Goal: Task Accomplishment & Management: Manage account settings

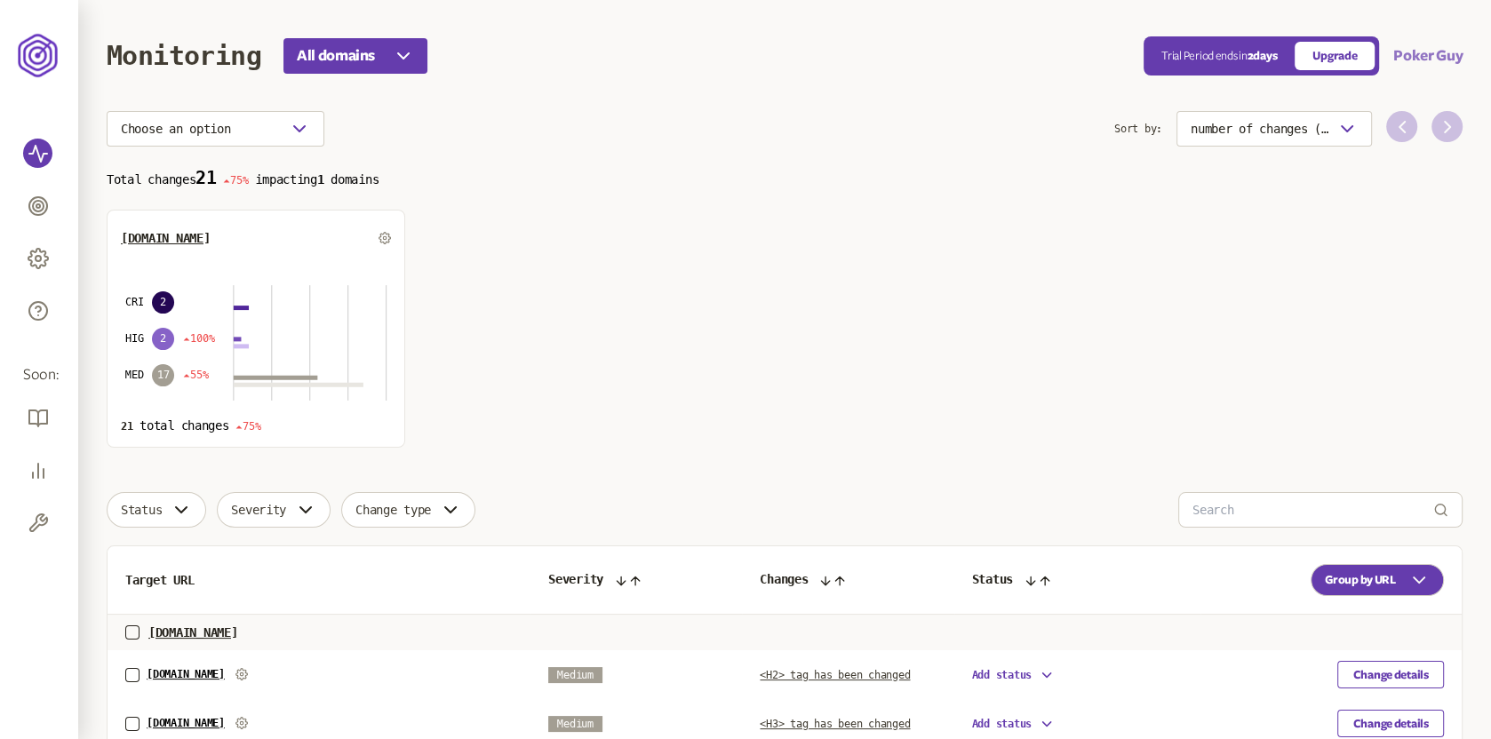
click at [1430, 59] on button "Poker Guy" at bounding box center [1428, 55] width 69 height 21
click at [1380, 160] on link "Logout" at bounding box center [1402, 159] width 89 height 14
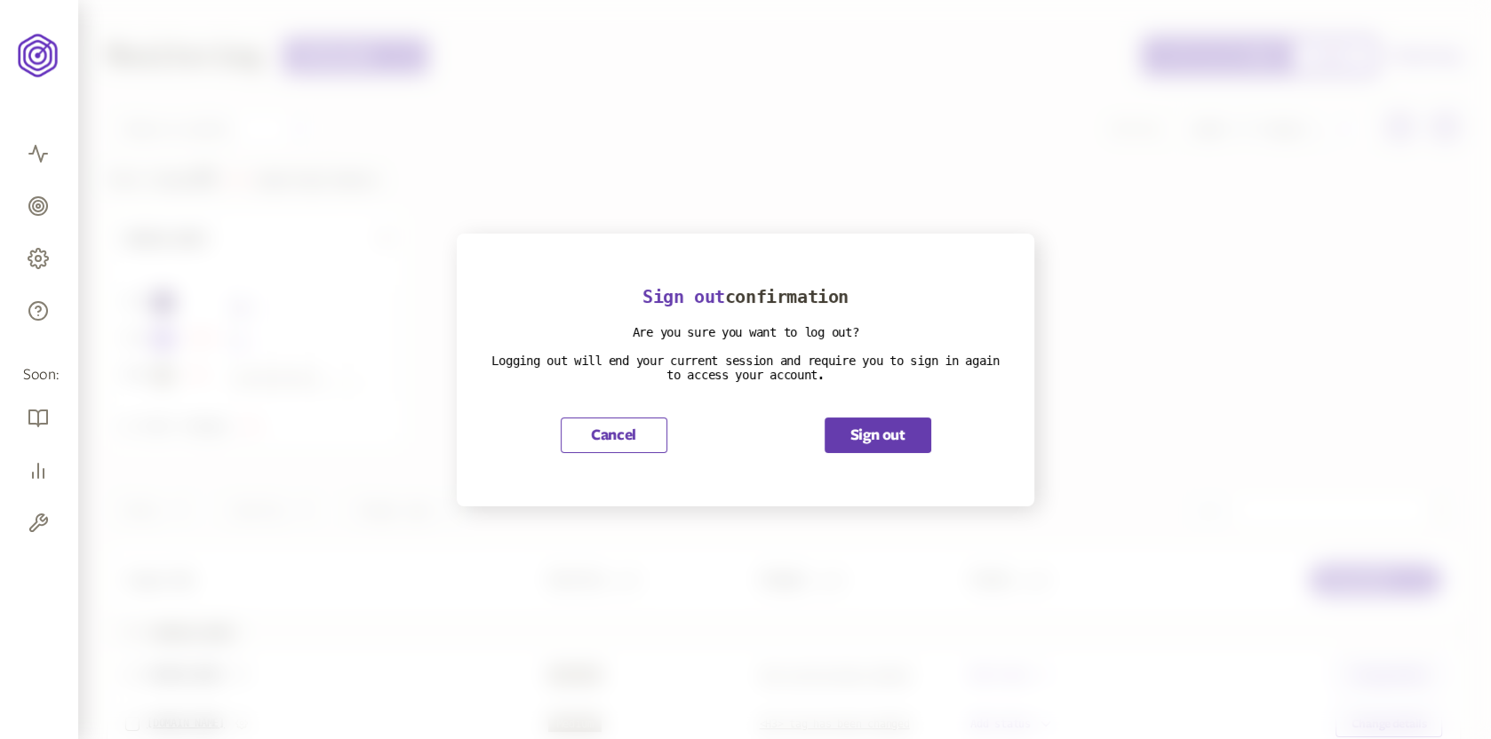
scroll to position [755, 0]
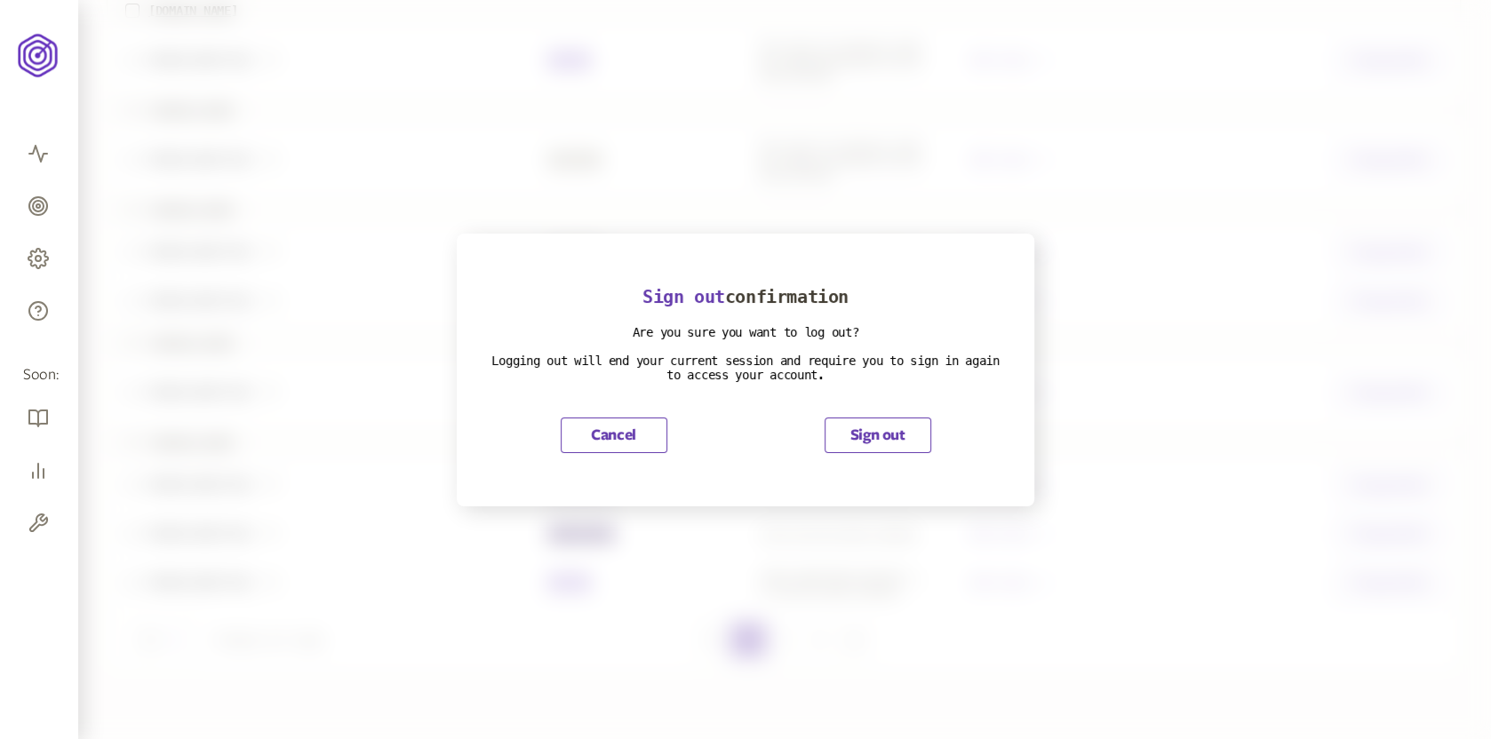
click at [869, 442] on button "Sign out" at bounding box center [878, 436] width 107 height 36
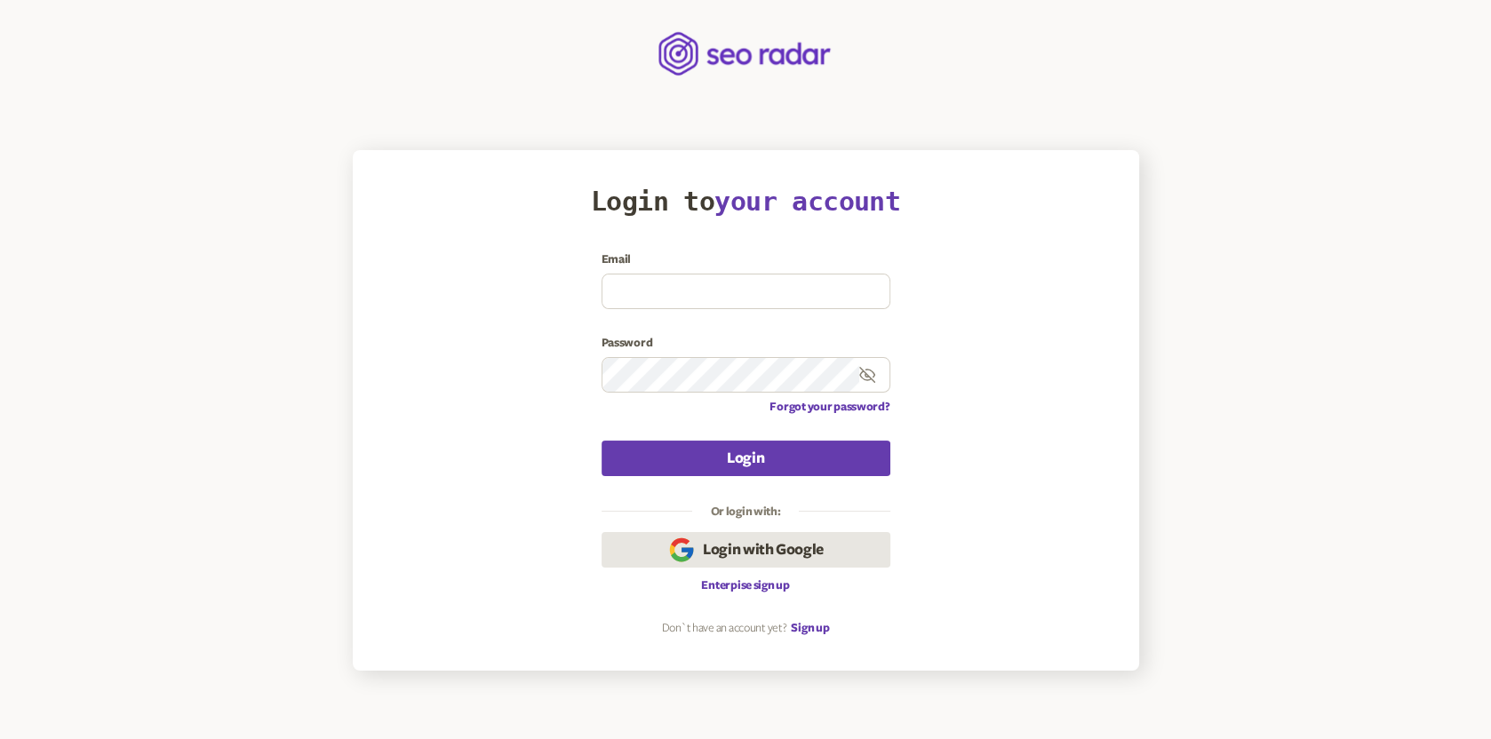
click at [737, 543] on span "Login with Google" at bounding box center [763, 549] width 121 height 21
click at [827, 557] on button "Login with Google" at bounding box center [746, 550] width 289 height 36
